Goal: Information Seeking & Learning: Check status

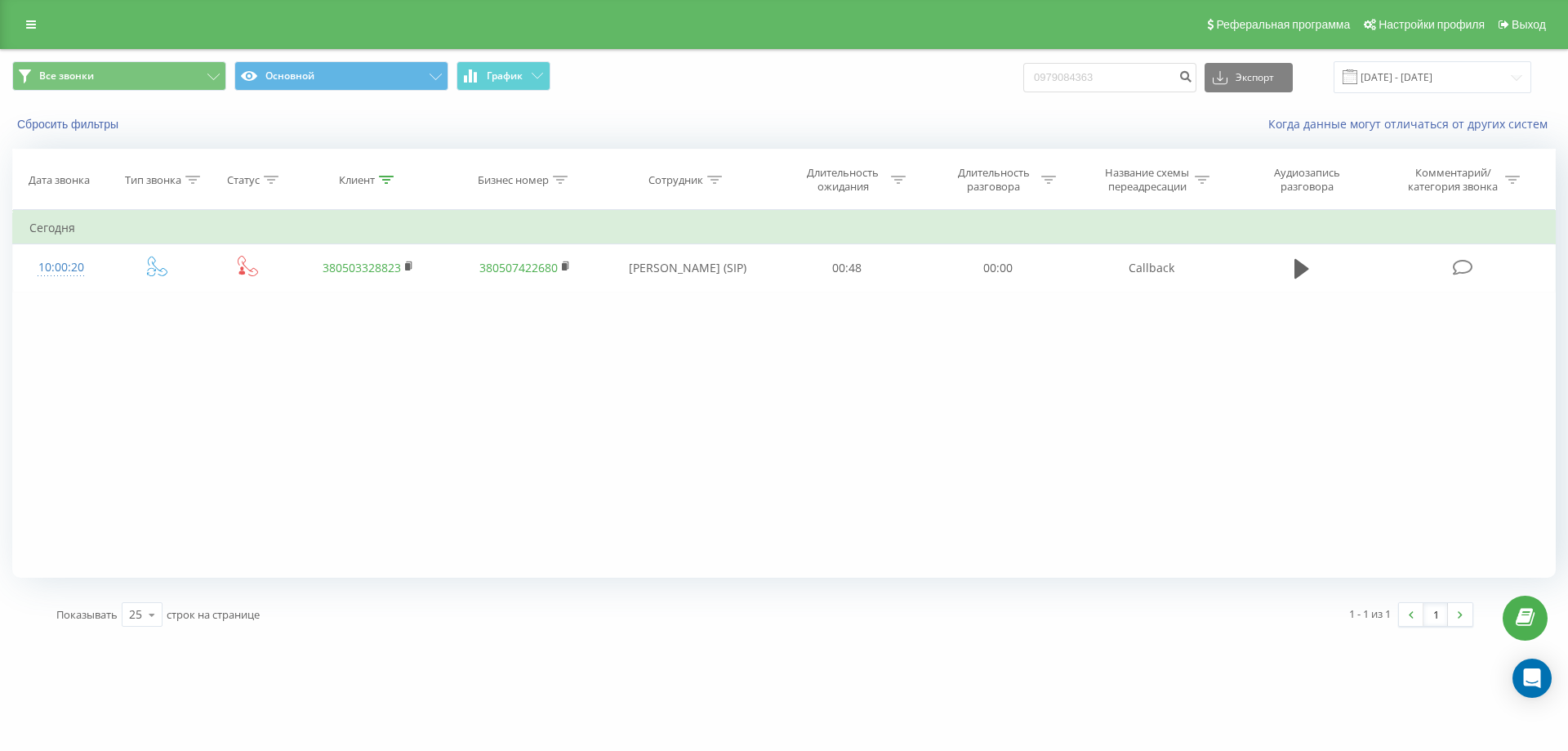
type input "0979084363"
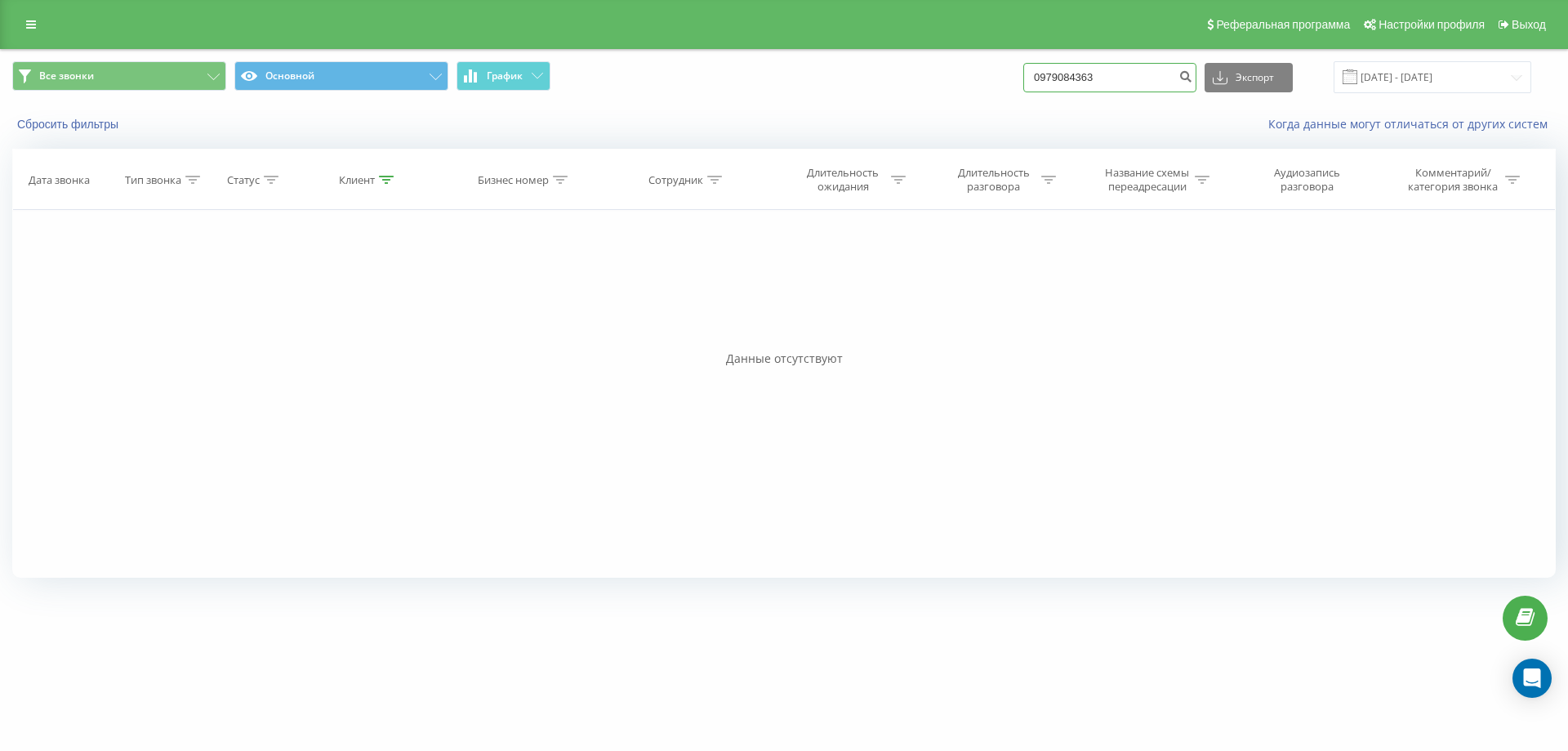
click at [1094, 85] on input "0979084363" at bounding box center [1110, 77] width 173 height 29
paste input "380962223255"
type input "380962223255"
